Goal: Task Accomplishment & Management: Manage account settings

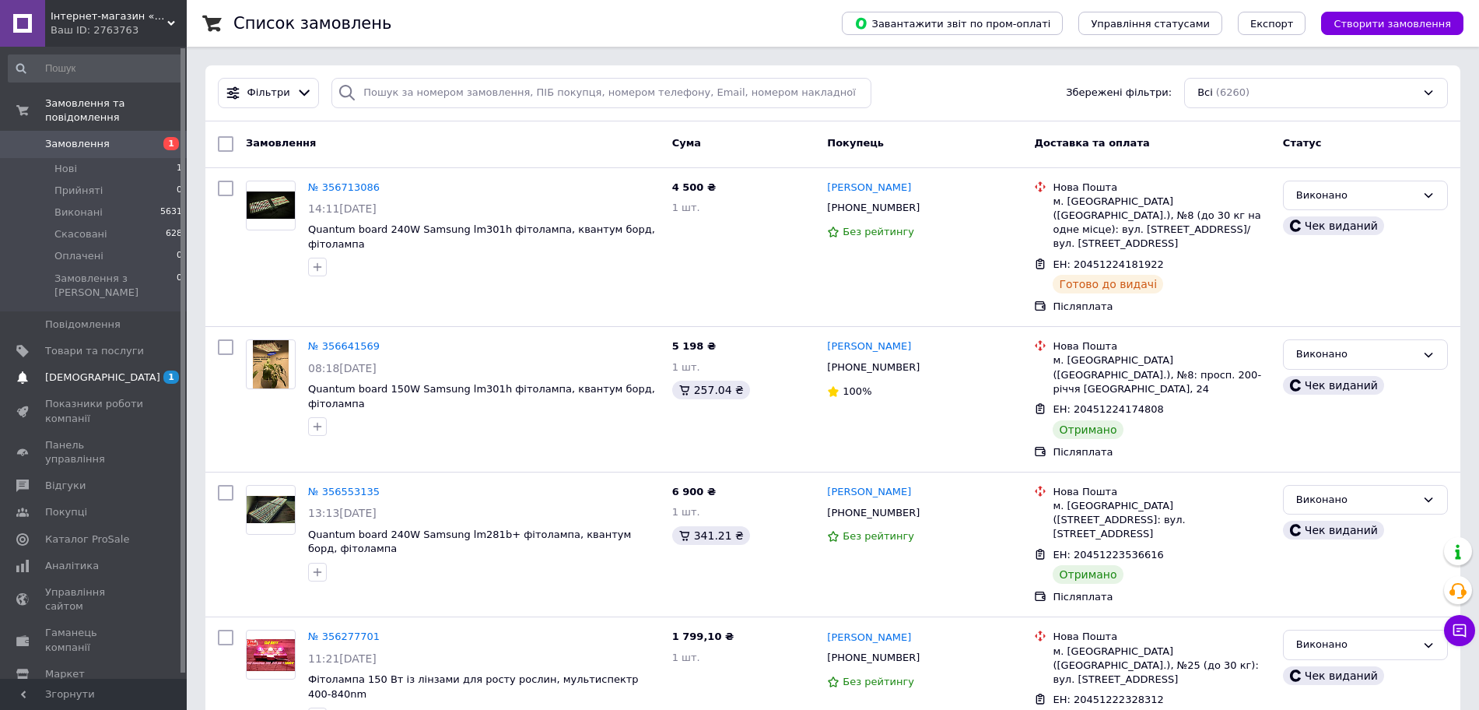
click at [98, 370] on span "[DEMOGRAPHIC_DATA]" at bounding box center [102, 377] width 115 height 14
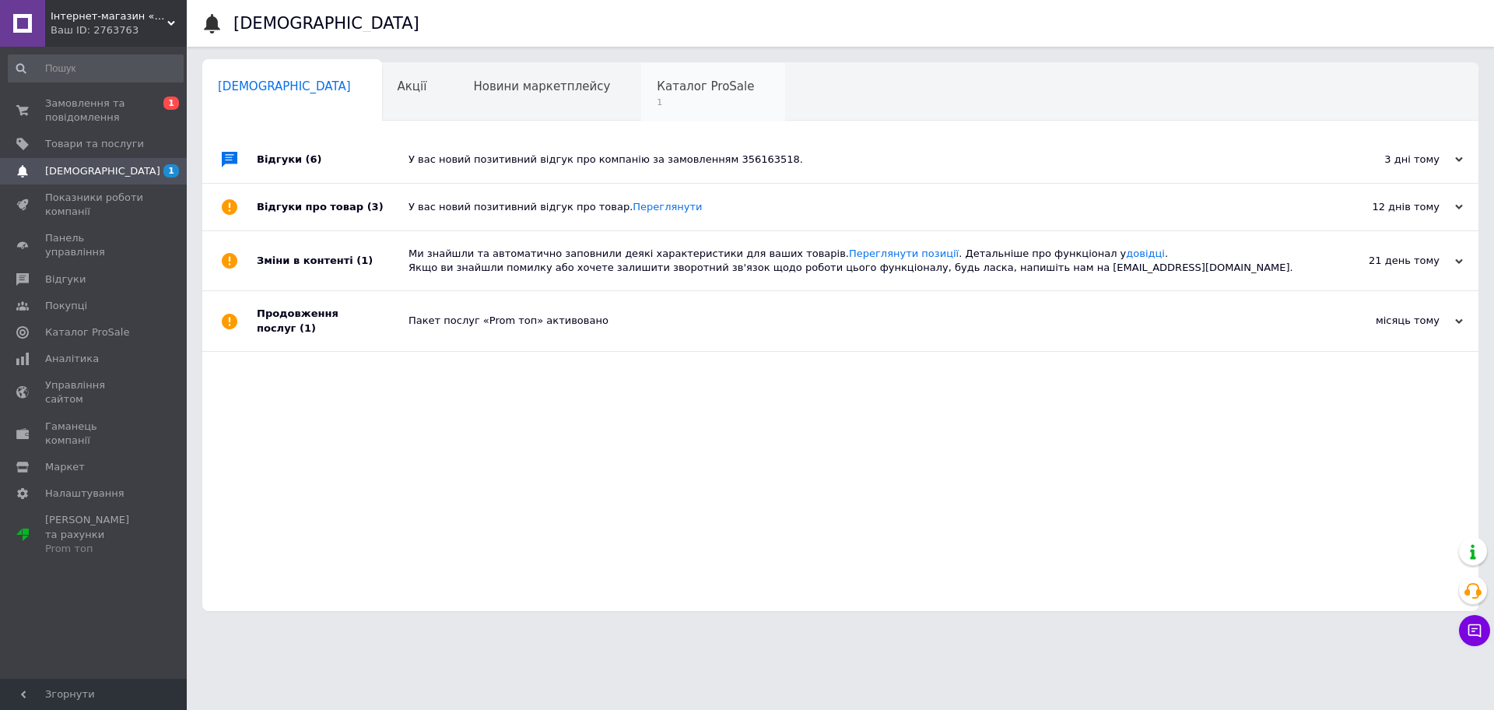
click at [641, 114] on div "Каталог ProSale 1" at bounding box center [713, 92] width 144 height 59
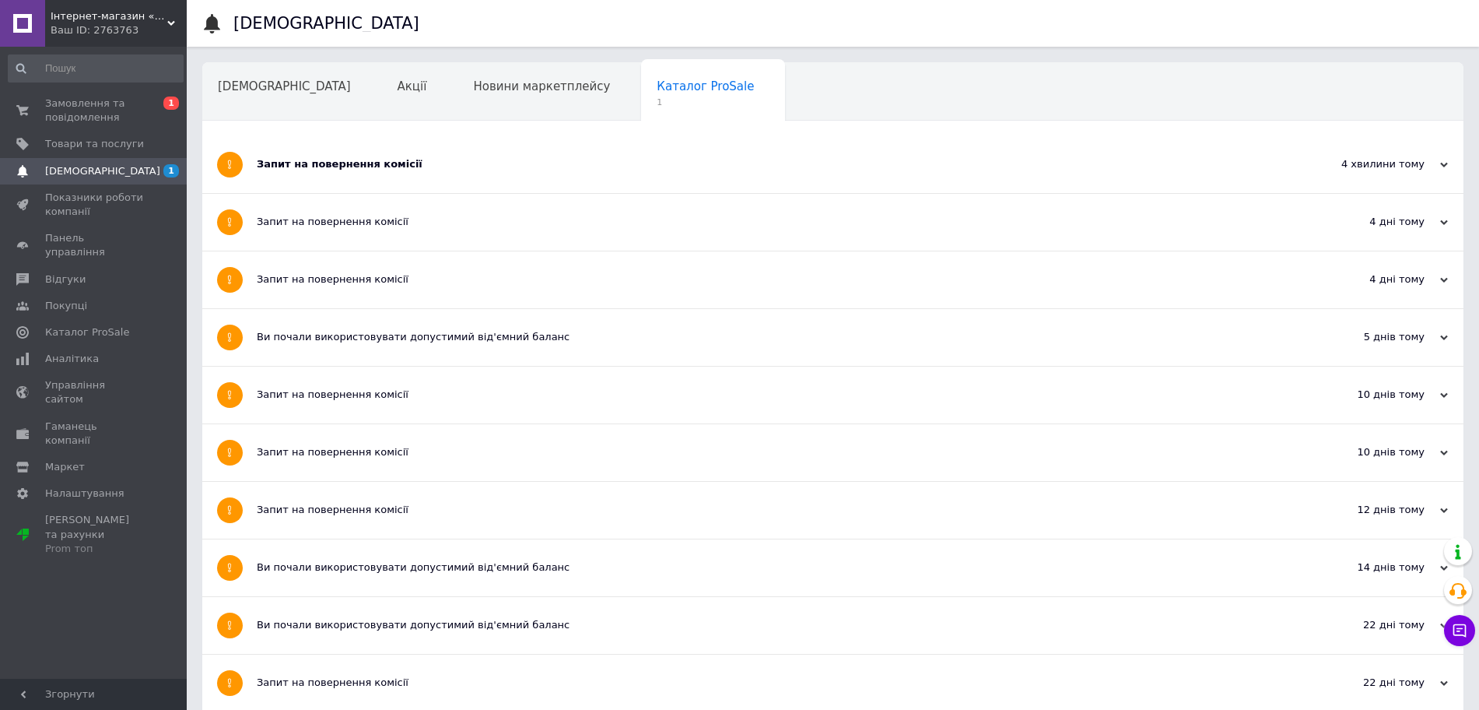
click at [566, 151] on div "Запит на повернення комісії" at bounding box center [775, 164] width 1036 height 57
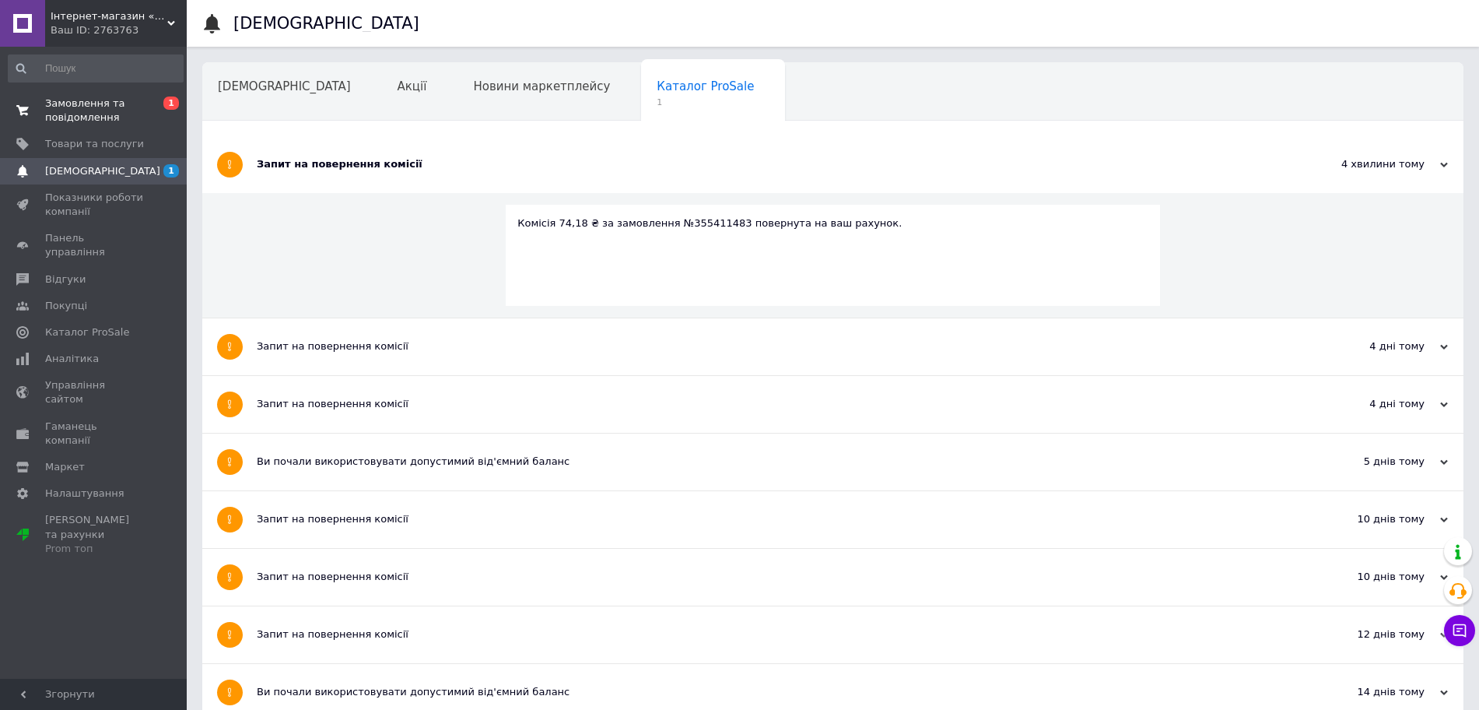
click at [57, 96] on span "Замовлення та повідомлення" at bounding box center [94, 110] width 99 height 28
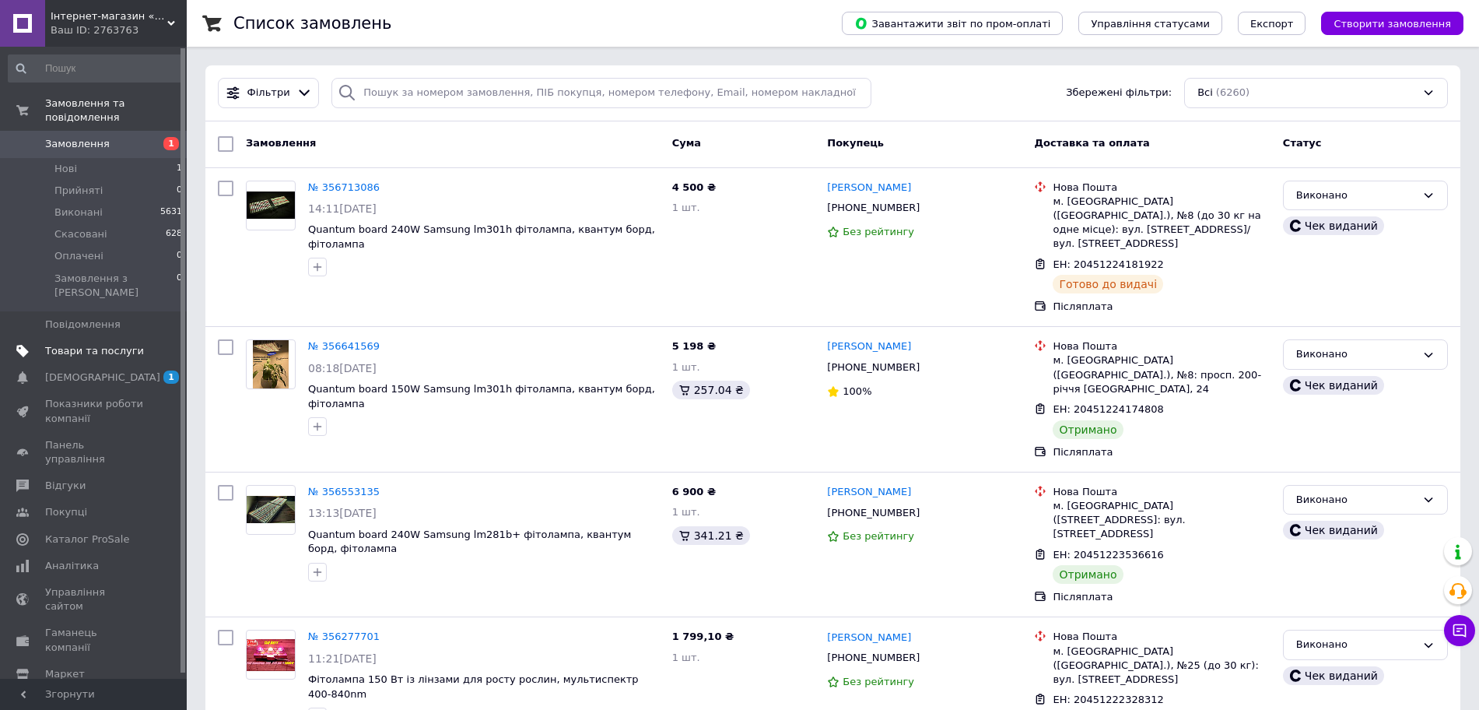
click at [97, 344] on span "Товари та послуги" at bounding box center [94, 351] width 99 height 14
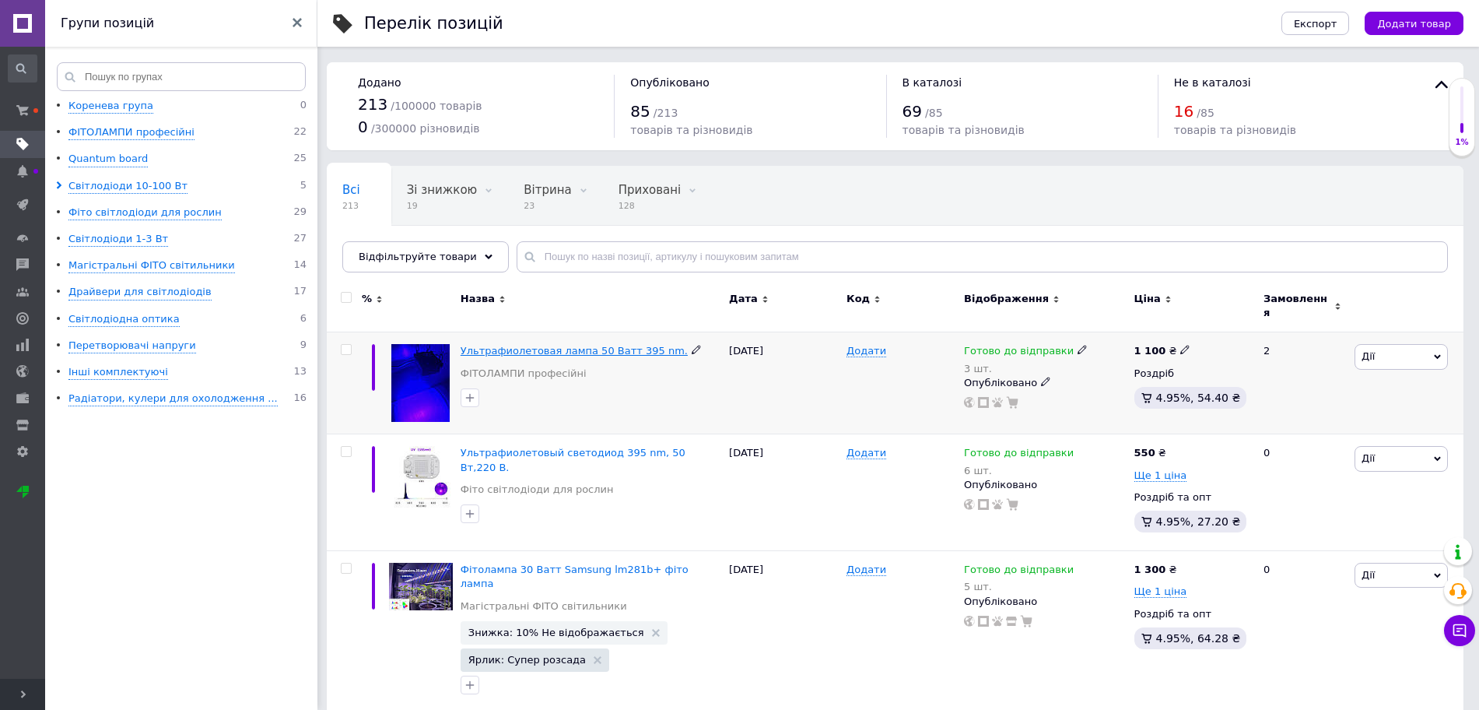
click at [511, 345] on span "Ультрафиолетовая лампа 50 Ватт 395 nm." at bounding box center [574, 351] width 227 height 12
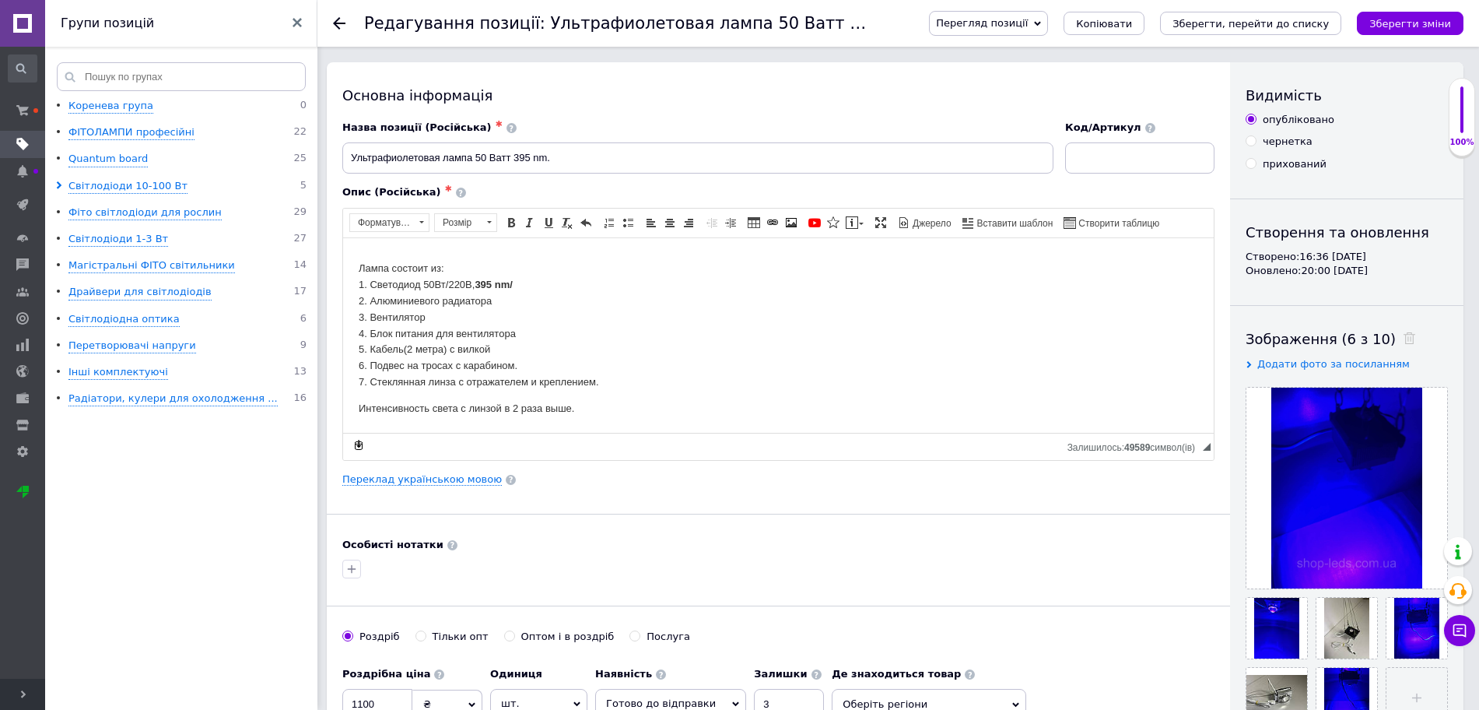
click at [561, 282] on p "Лампа состоит из: 1. Светодиод 50Вт/220В, 395 nm/ 2. Алюминиевого радиатора 3. …" at bounding box center [779, 317] width 840 height 146
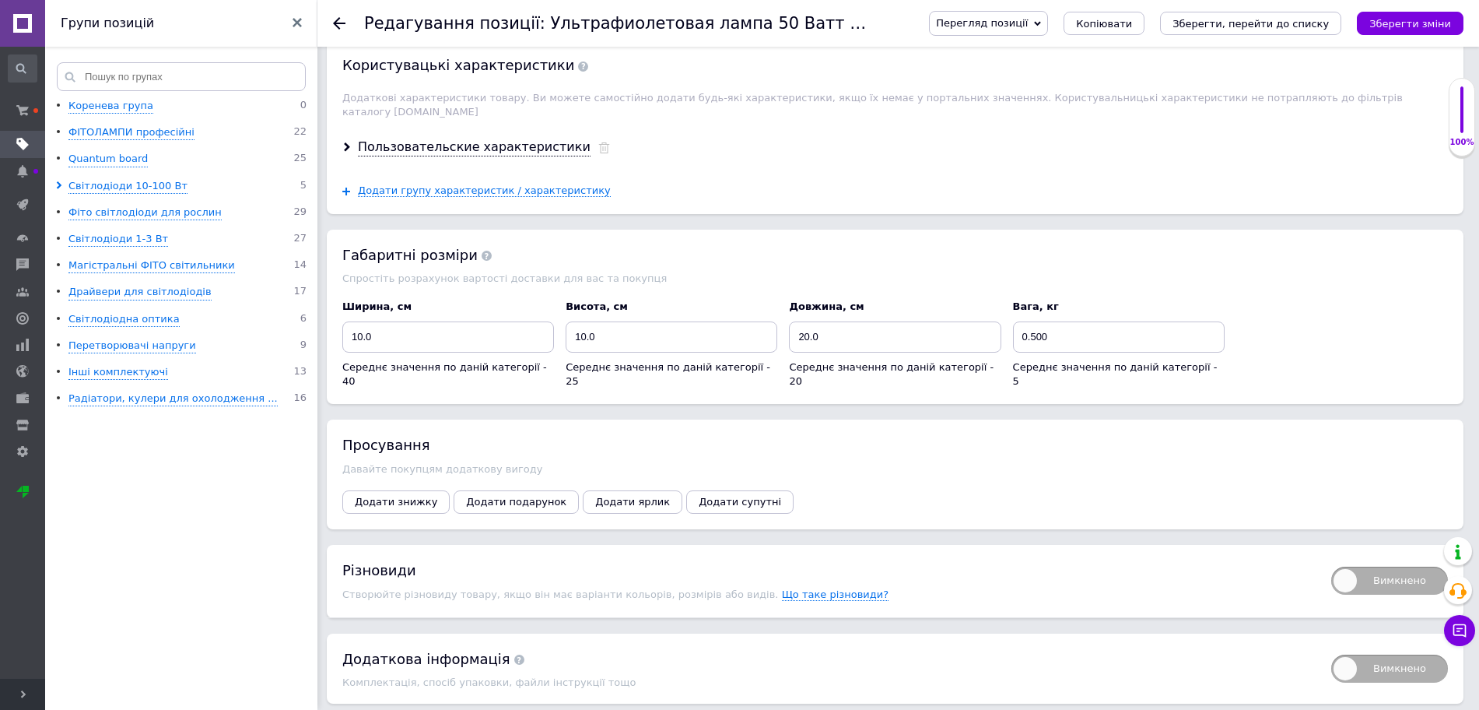
scroll to position [1554, 0]
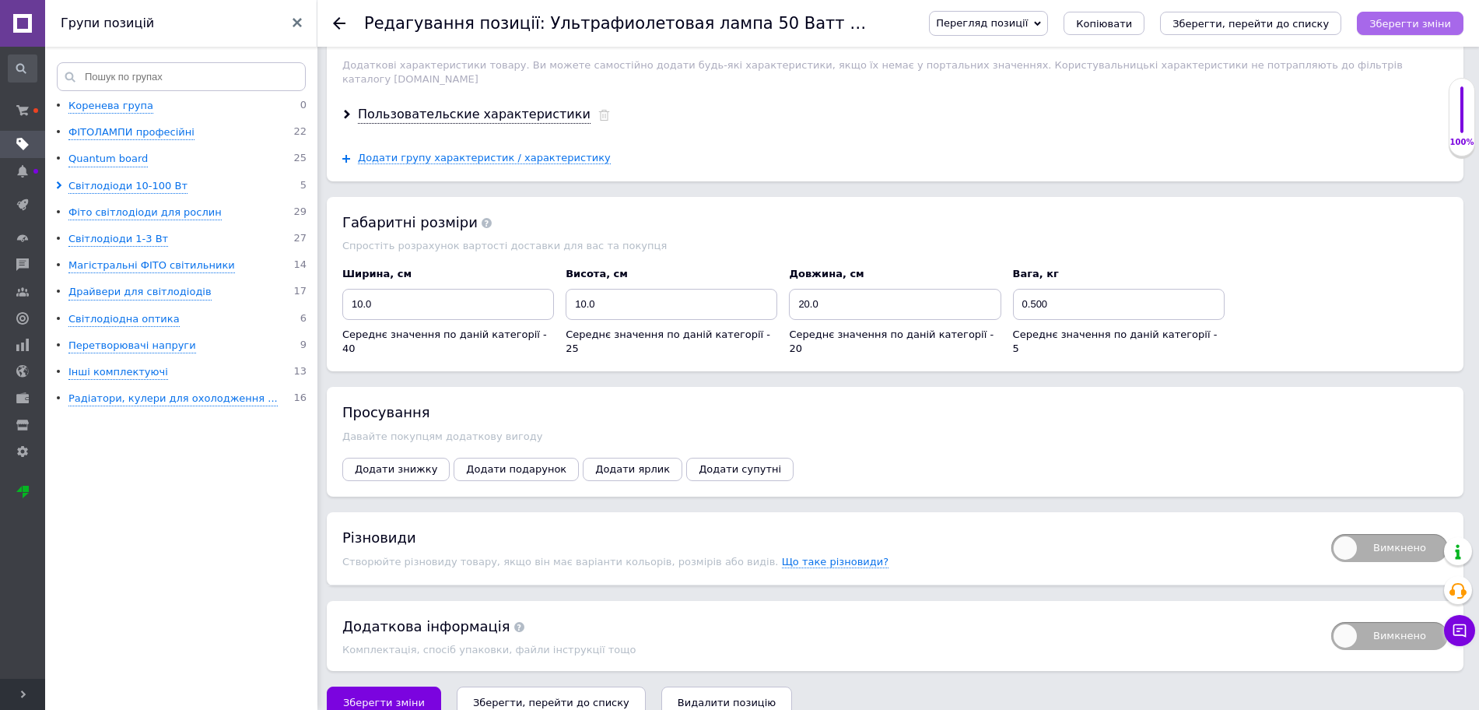
click at [1429, 23] on icon "Зберегти зміни" at bounding box center [1410, 24] width 82 height 12
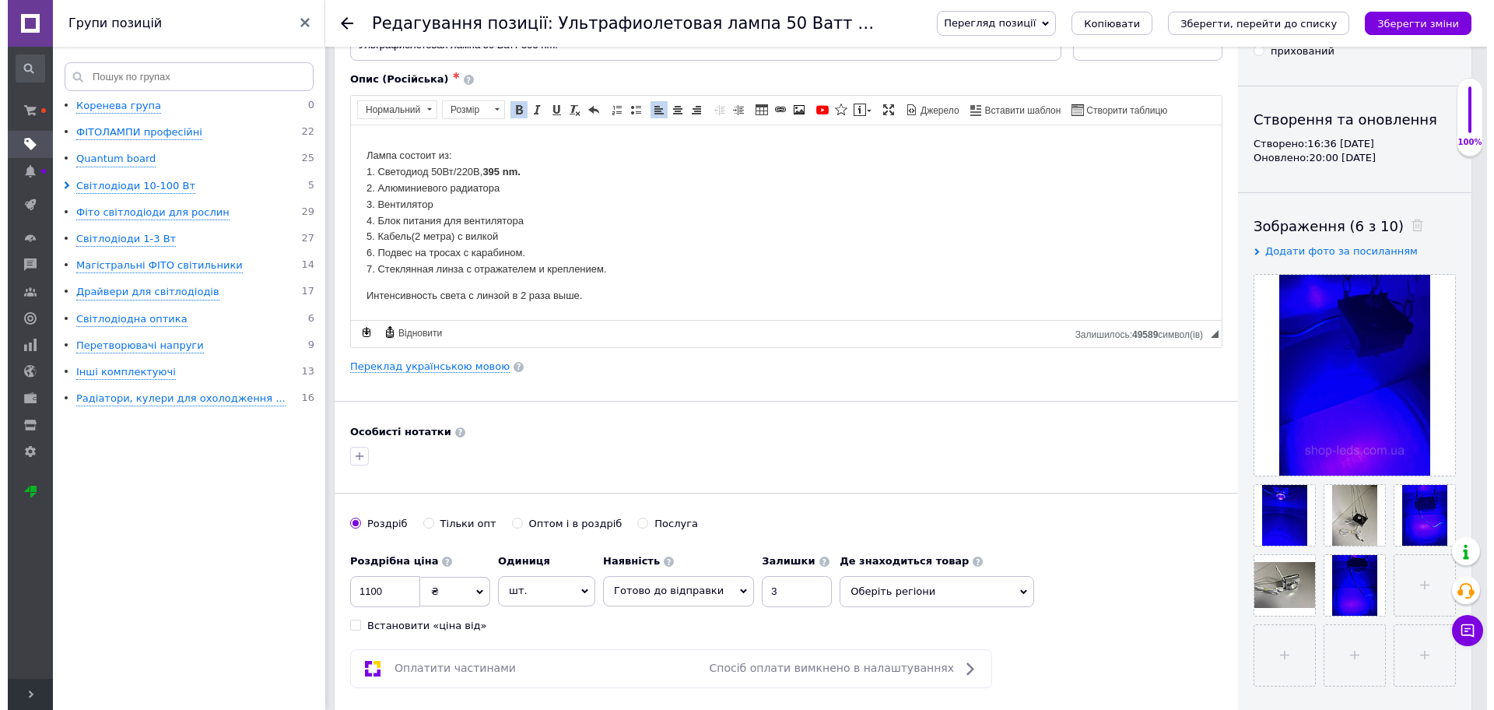
scroll to position [195, 0]
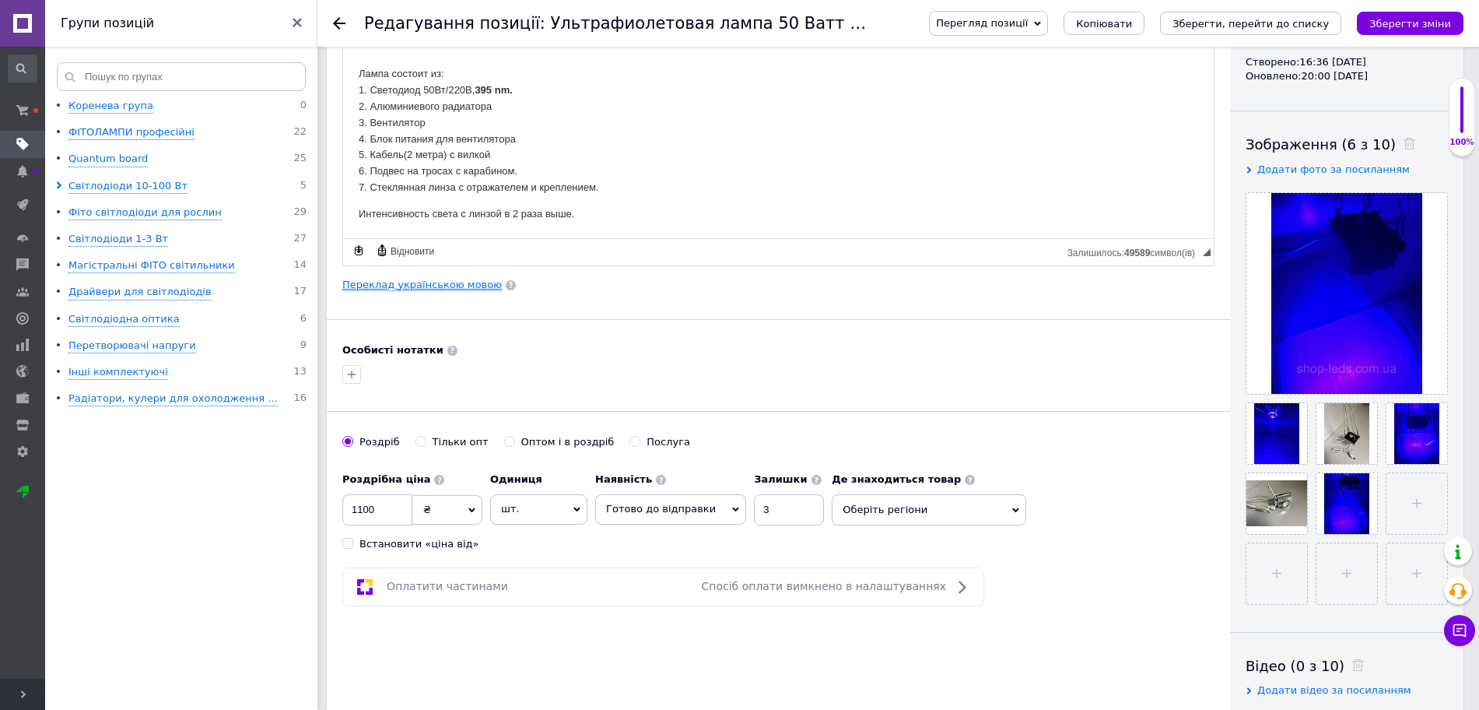
click at [402, 286] on link "Переклад українською мовою" at bounding box center [422, 285] width 160 height 12
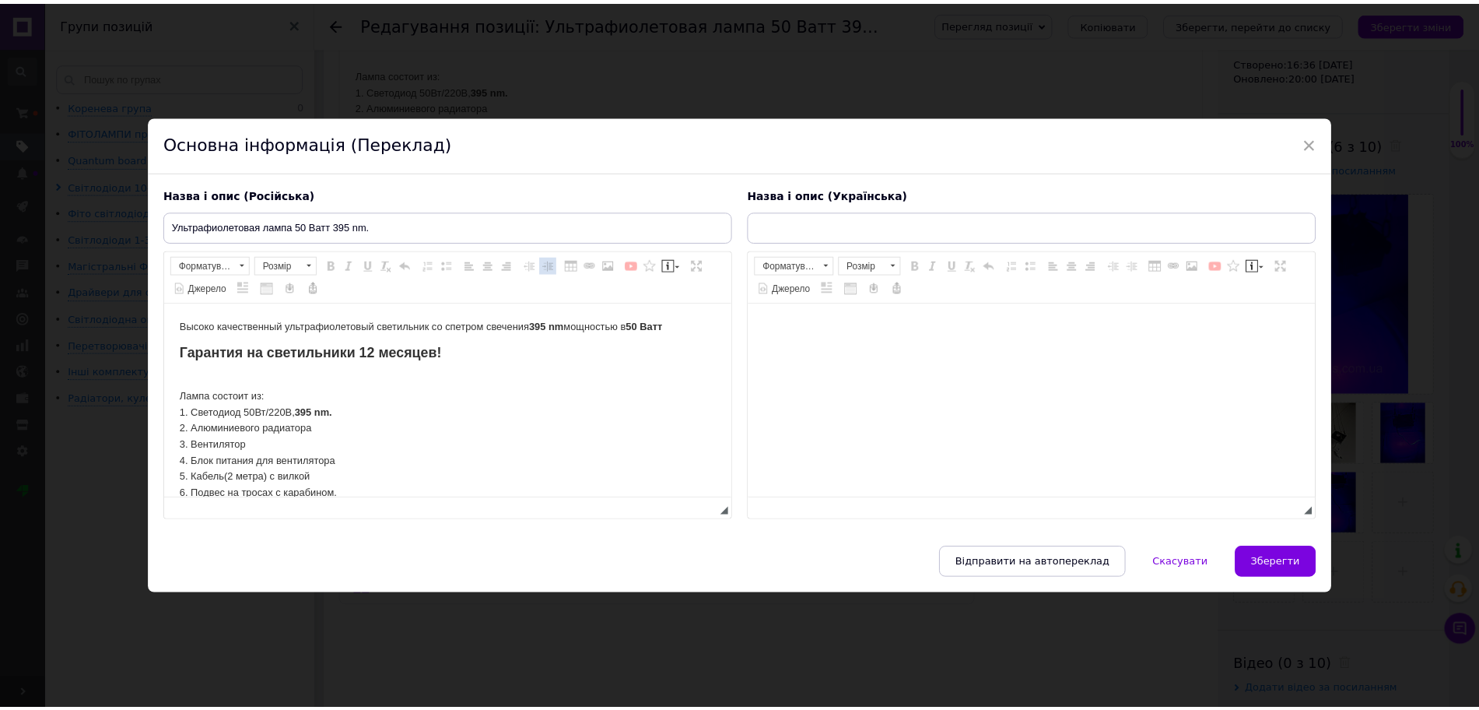
scroll to position [0, 0]
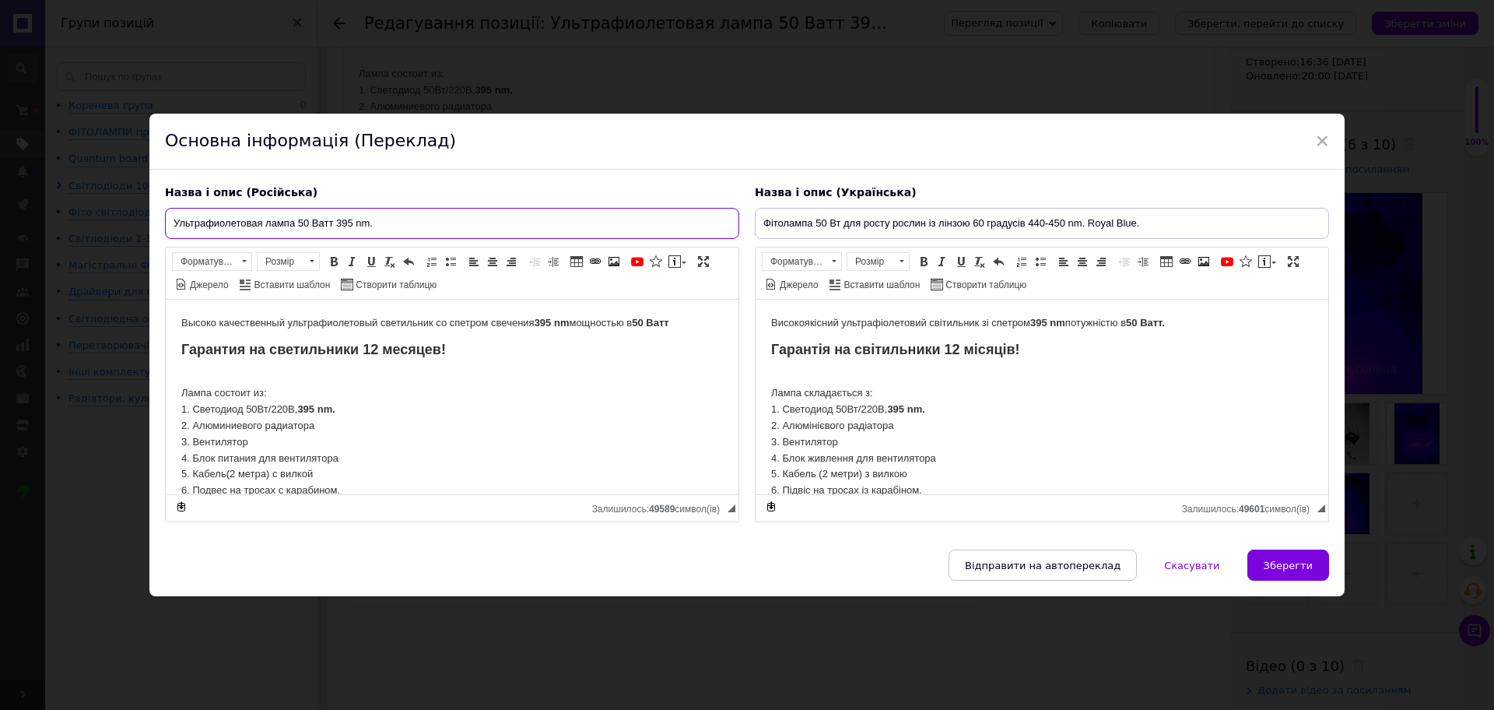
click at [446, 222] on input "Ультрафиолетовая лампа 50 Ватт 395 nm." at bounding box center [452, 223] width 574 height 31
click at [812, 226] on input "Фітолампа 50 Вт для росту рослин із лінзою 60 градусів 440-450 nm. Royal Blue." at bounding box center [1042, 223] width 574 height 31
paste input "льтрафіолетова лампа 50 Ватт 395 nm"
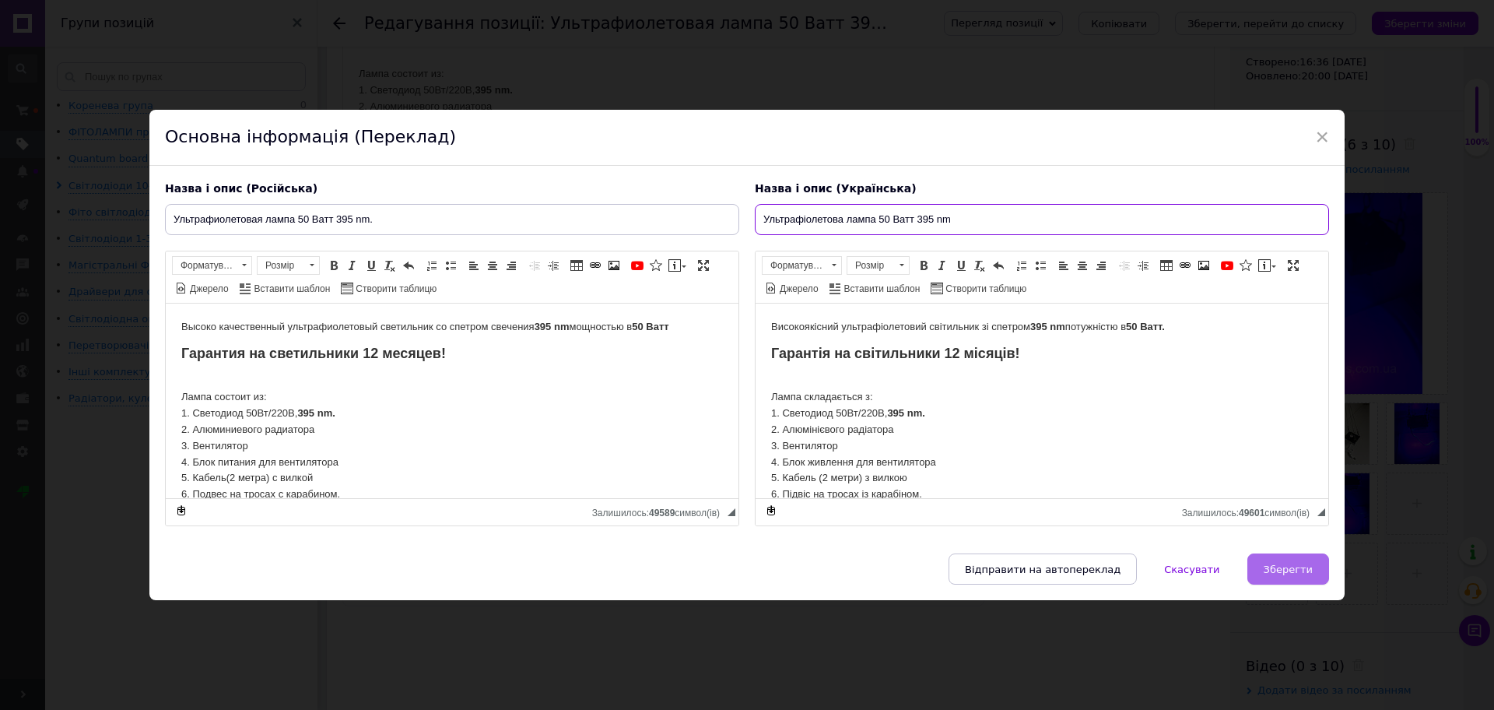
type input "Ультрафіолетова лампа 50 Ватт 395 nm"
click at [1289, 570] on span "Зберегти" at bounding box center [1288, 569] width 49 height 12
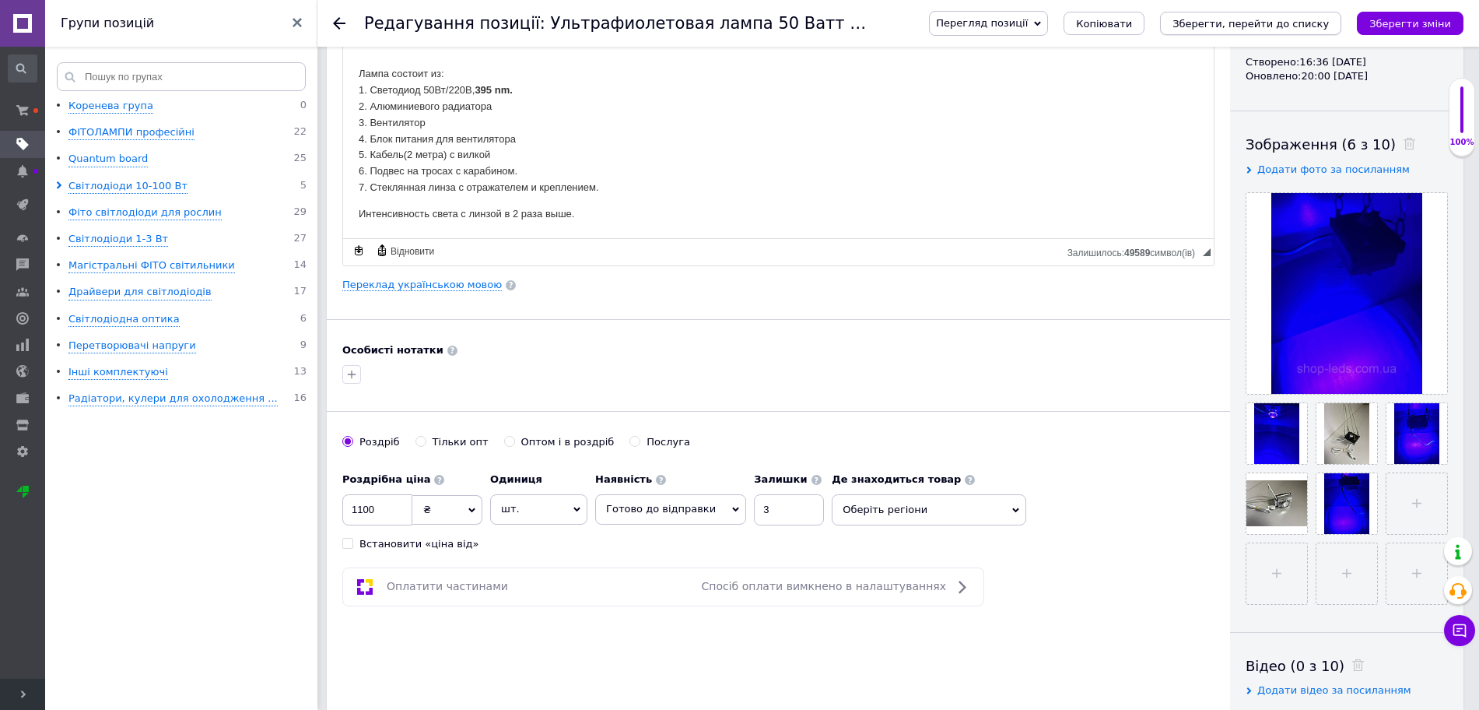
click at [1400, 27] on icon "Зберегти зміни" at bounding box center [1410, 24] width 82 height 12
